Goal: Navigation & Orientation: Find specific page/section

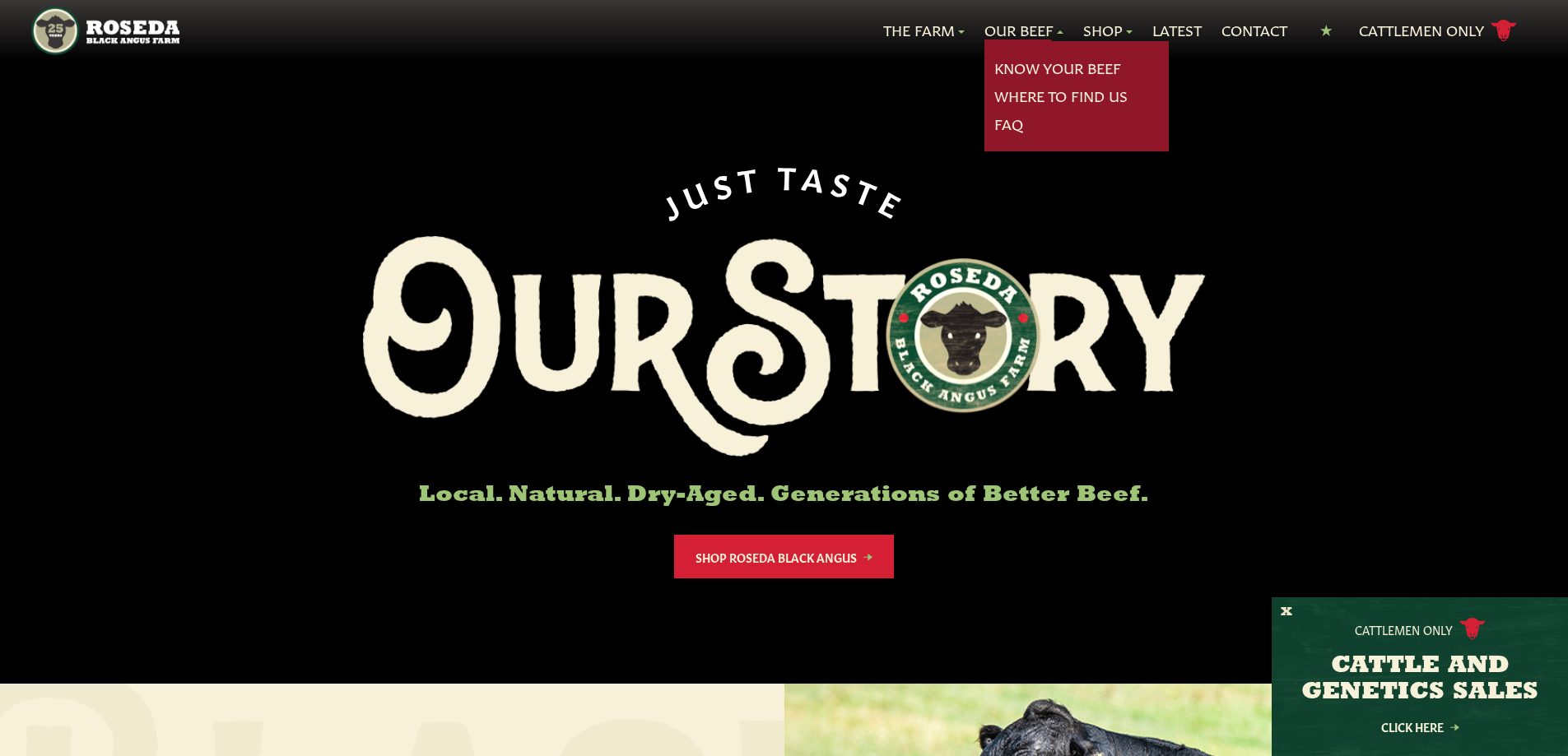
click at [1008, 34] on link "Our Beef" at bounding box center [1024, 30] width 79 height 22
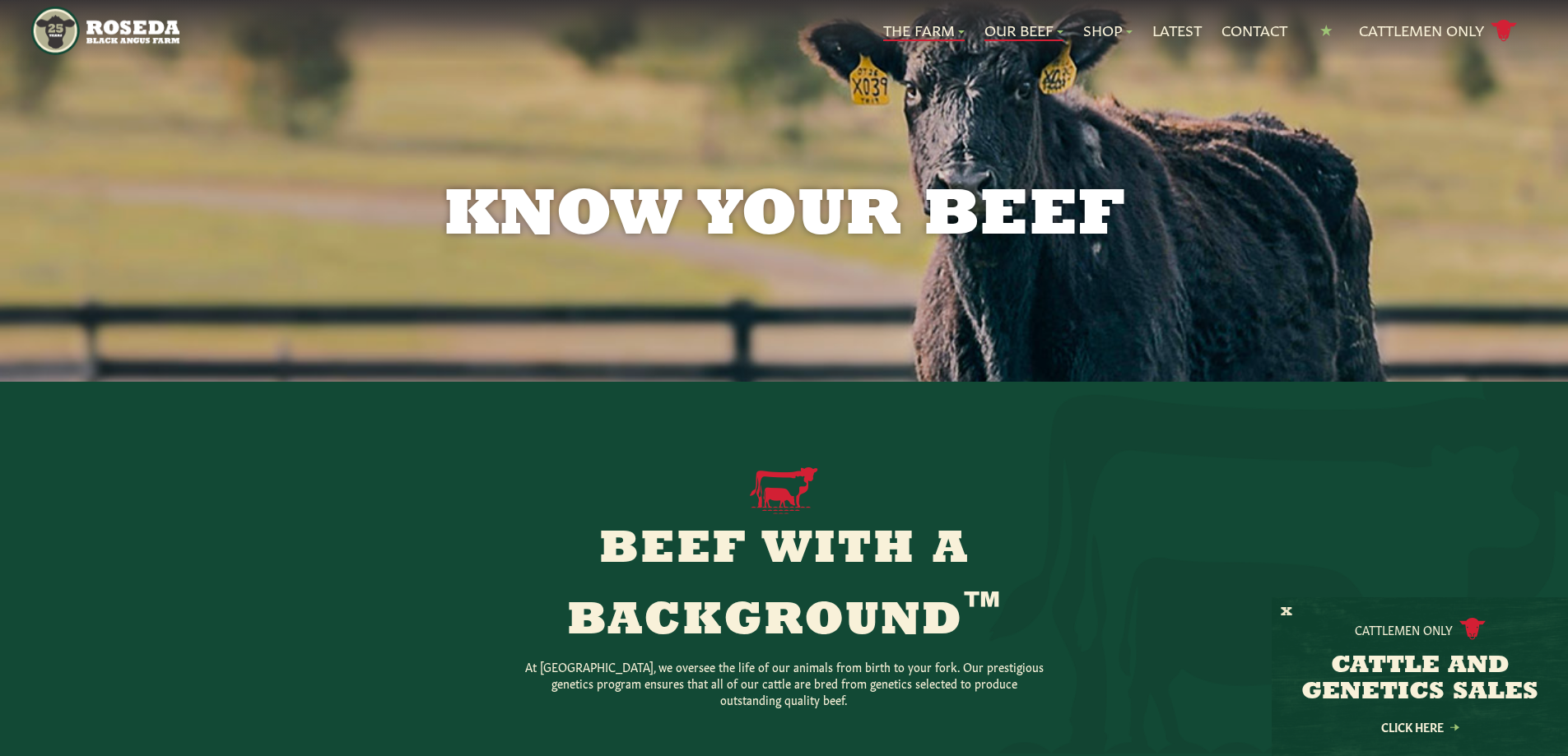
click at [930, 34] on link "The Farm" at bounding box center [924, 30] width 82 height 22
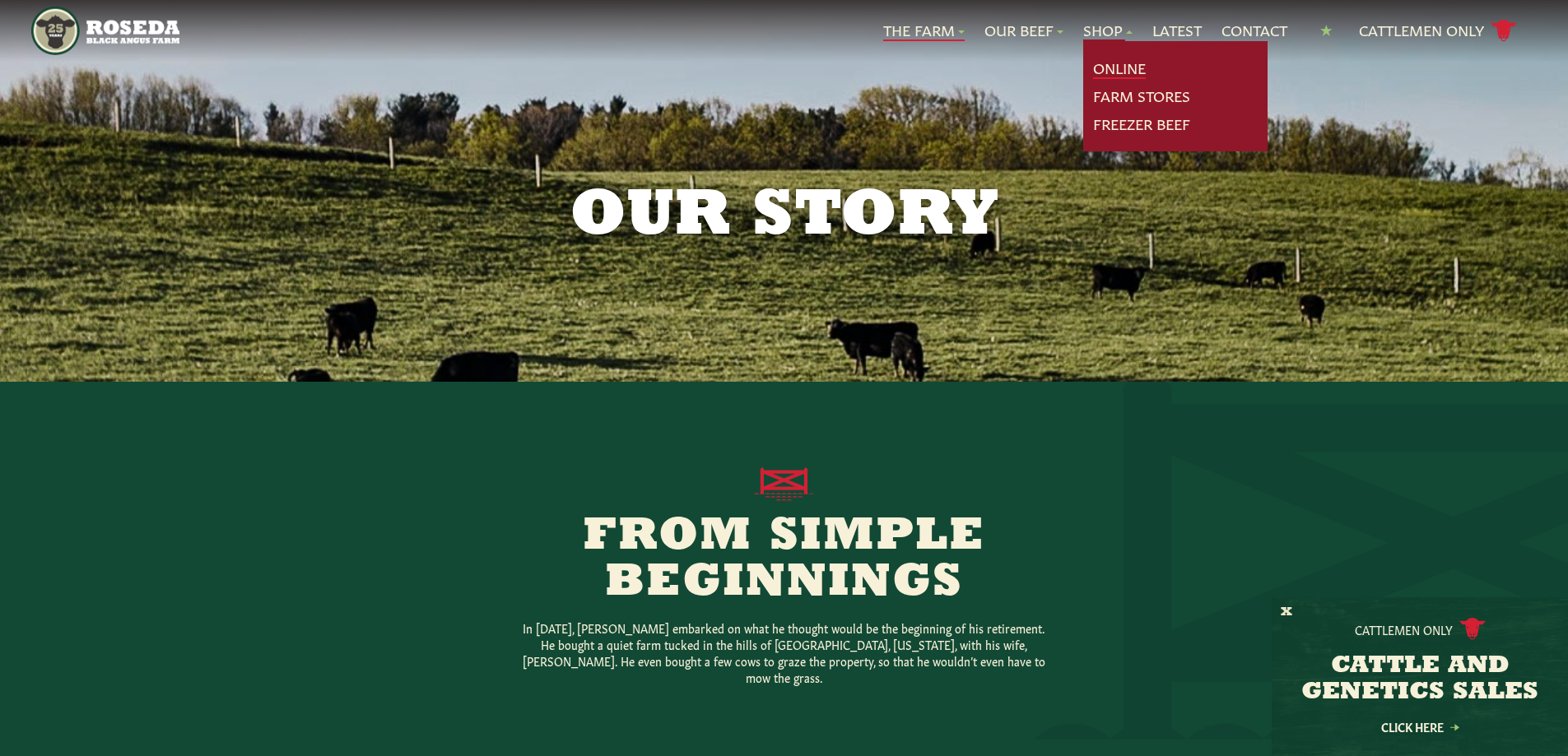
click at [1115, 64] on link "Online" at bounding box center [1119, 68] width 53 height 22
